Goal: Browse casually

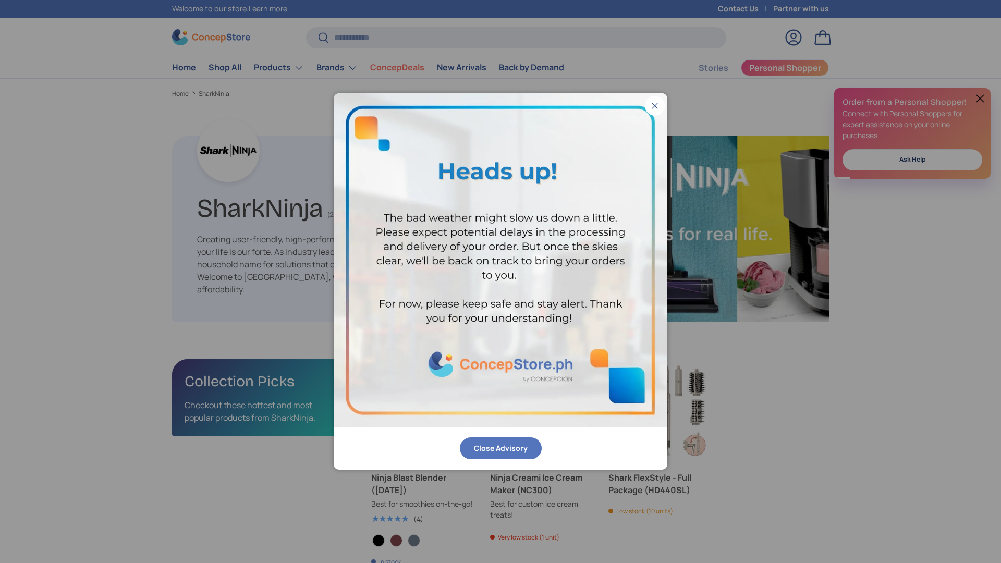
scroll to position [1662, 3400]
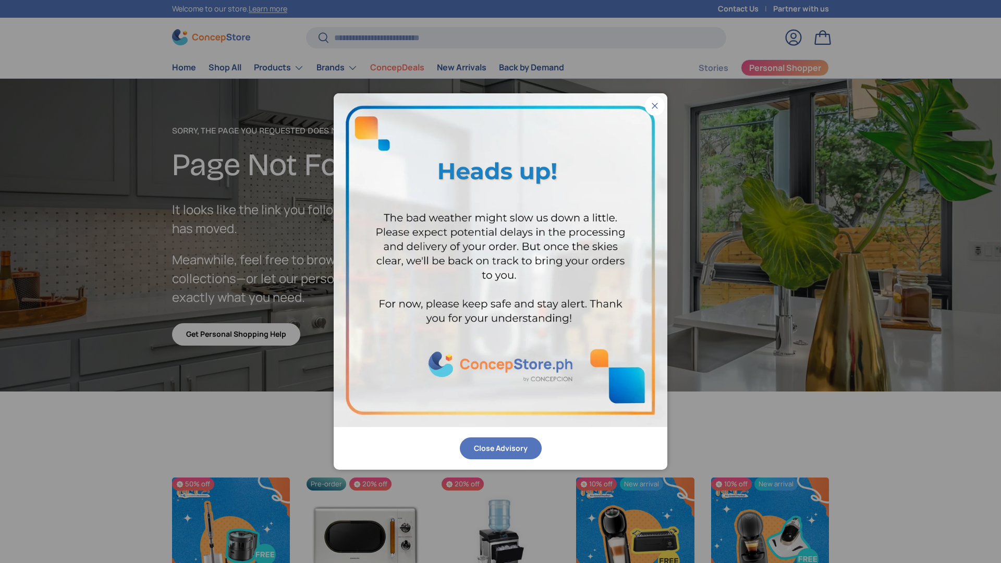
scroll to position [1228, 4263]
